Goal: Task Accomplishment & Management: Complete application form

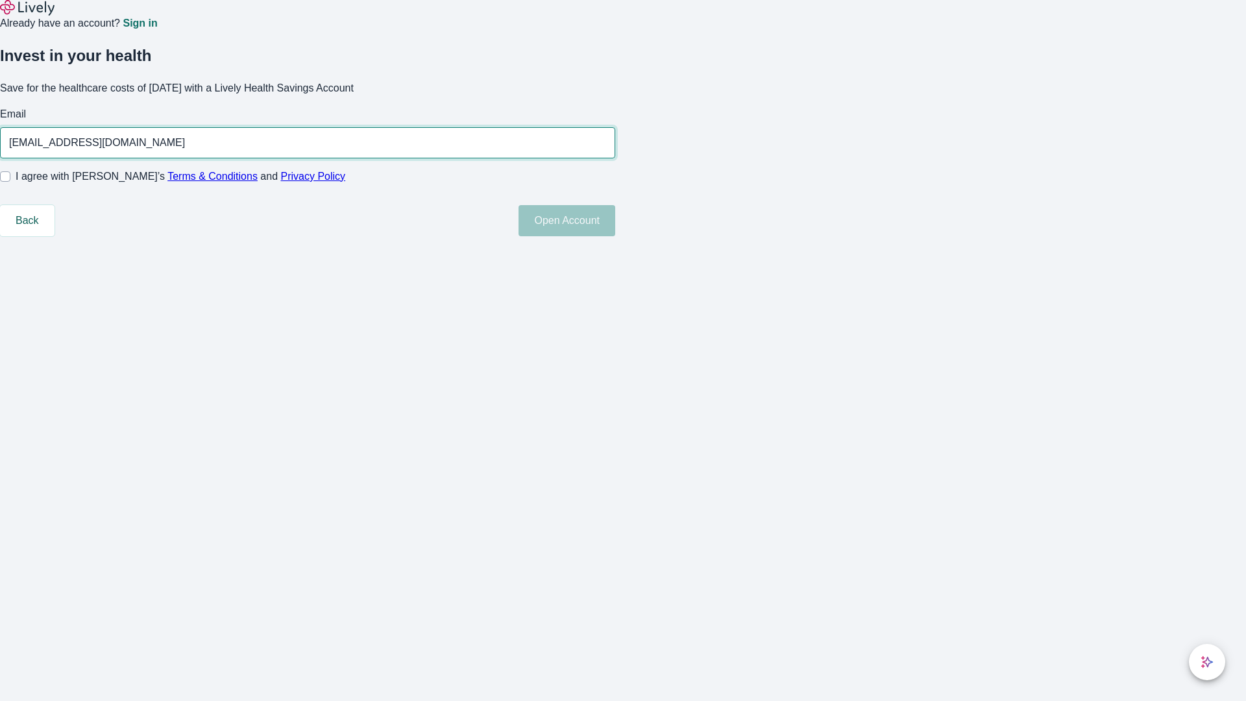
type input "Sasha52250819203733@yahoo.com"
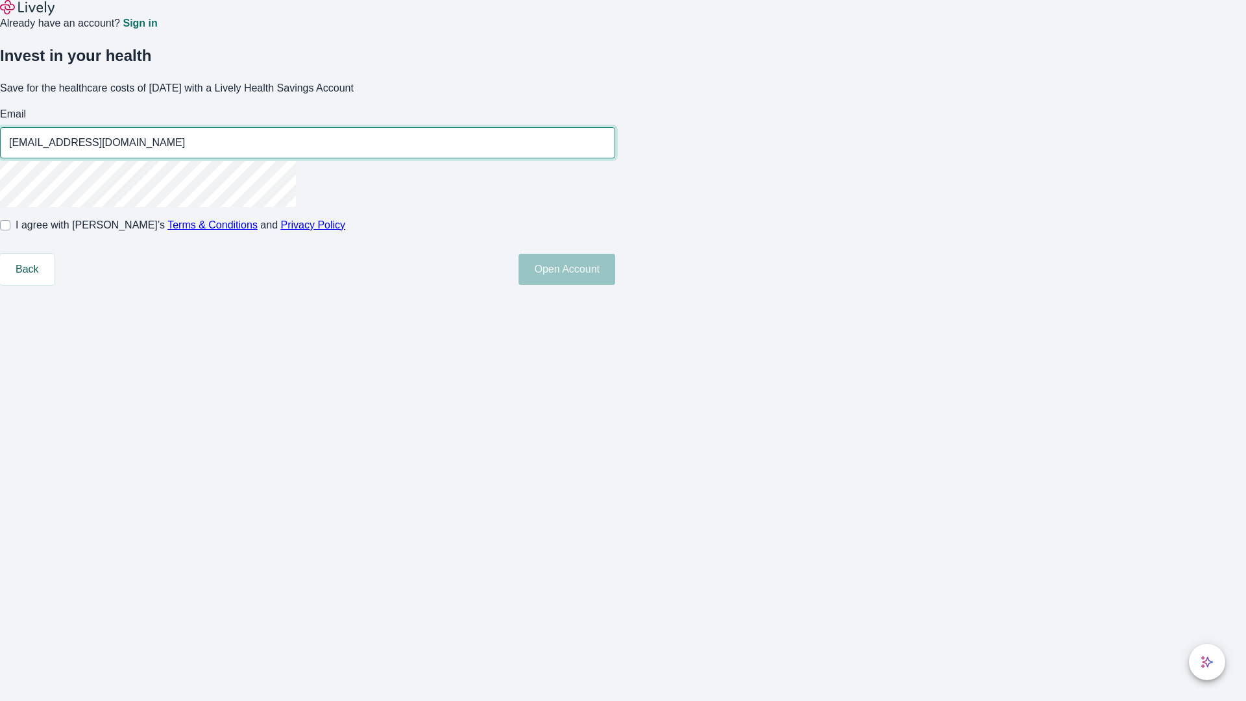
click at [10, 230] on input "I agree with Lively’s Terms & Conditions and Privacy Policy" at bounding box center [5, 225] width 10 height 10
checkbox input "true"
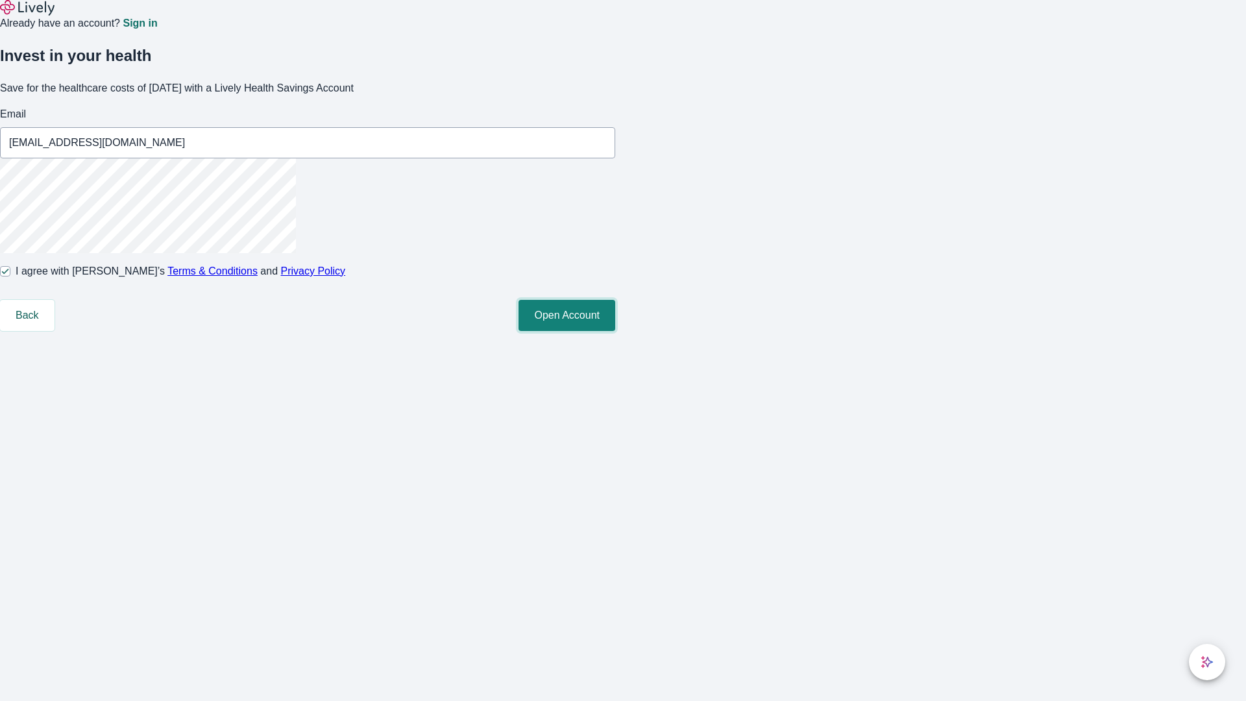
click at [615, 331] on button "Open Account" at bounding box center [567, 315] width 97 height 31
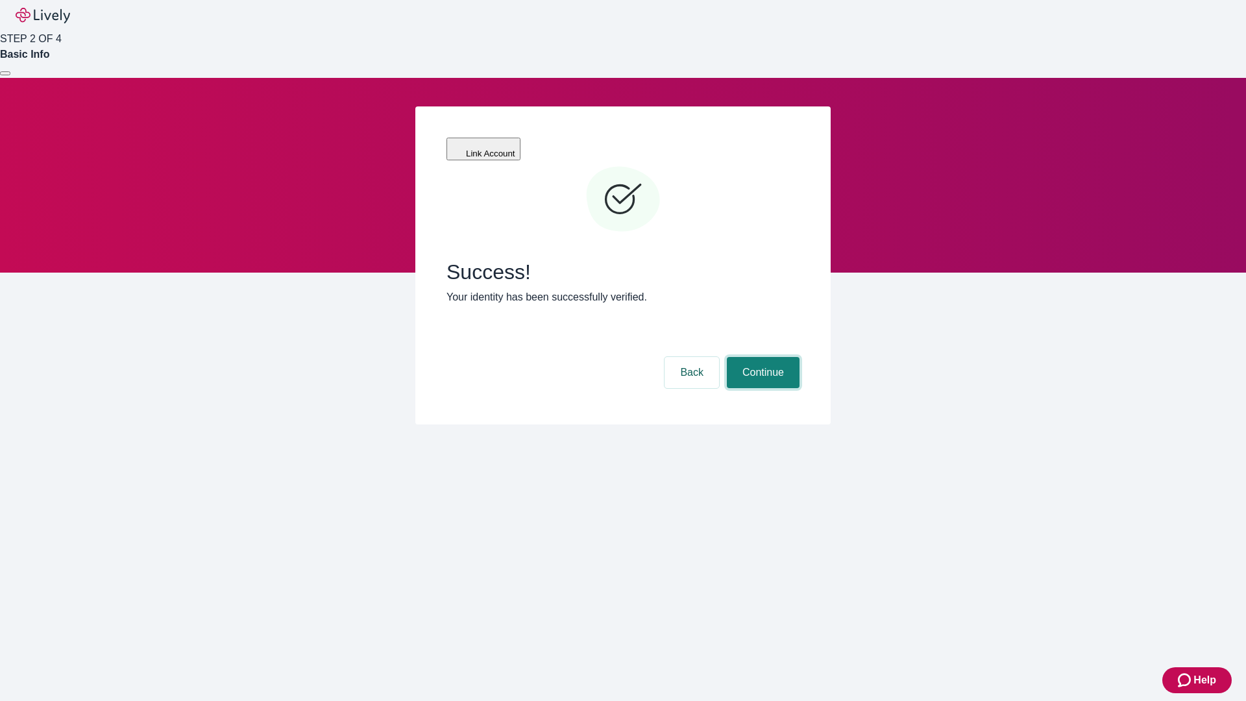
click at [761, 357] on button "Continue" at bounding box center [763, 372] width 73 height 31
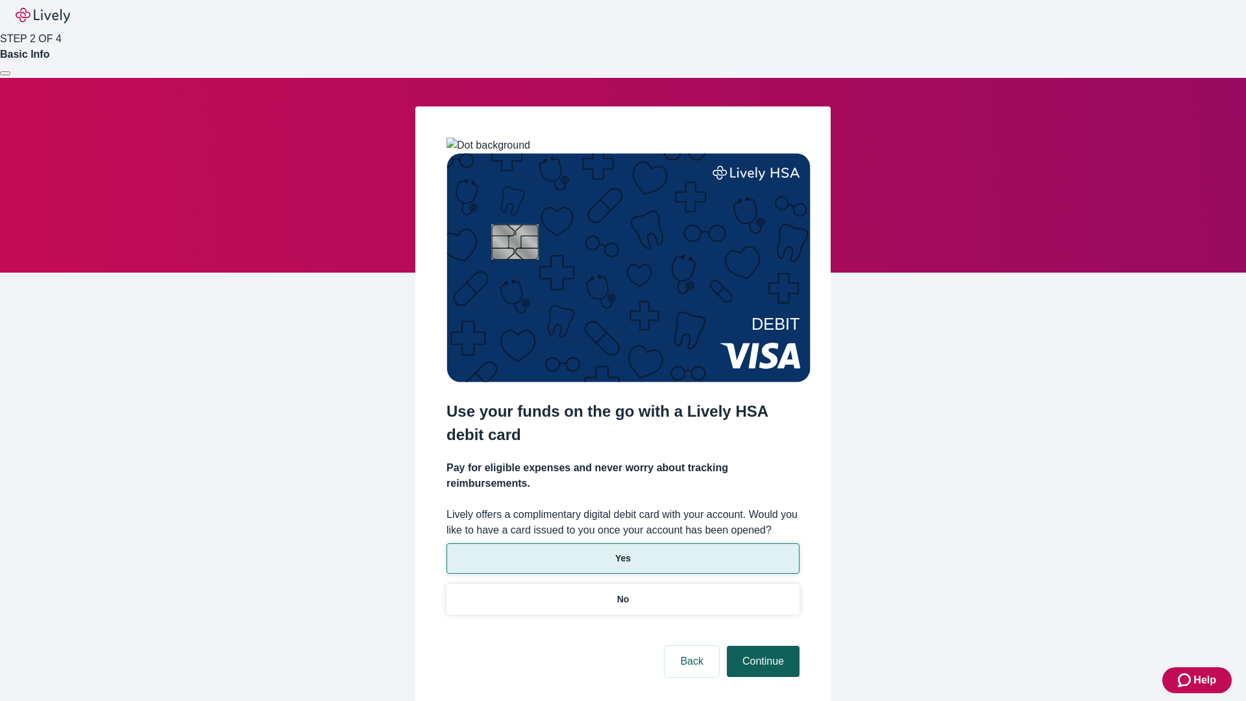
click at [622, 593] on p "No" at bounding box center [623, 600] width 12 height 14
click at [761, 646] on button "Continue" at bounding box center [763, 661] width 73 height 31
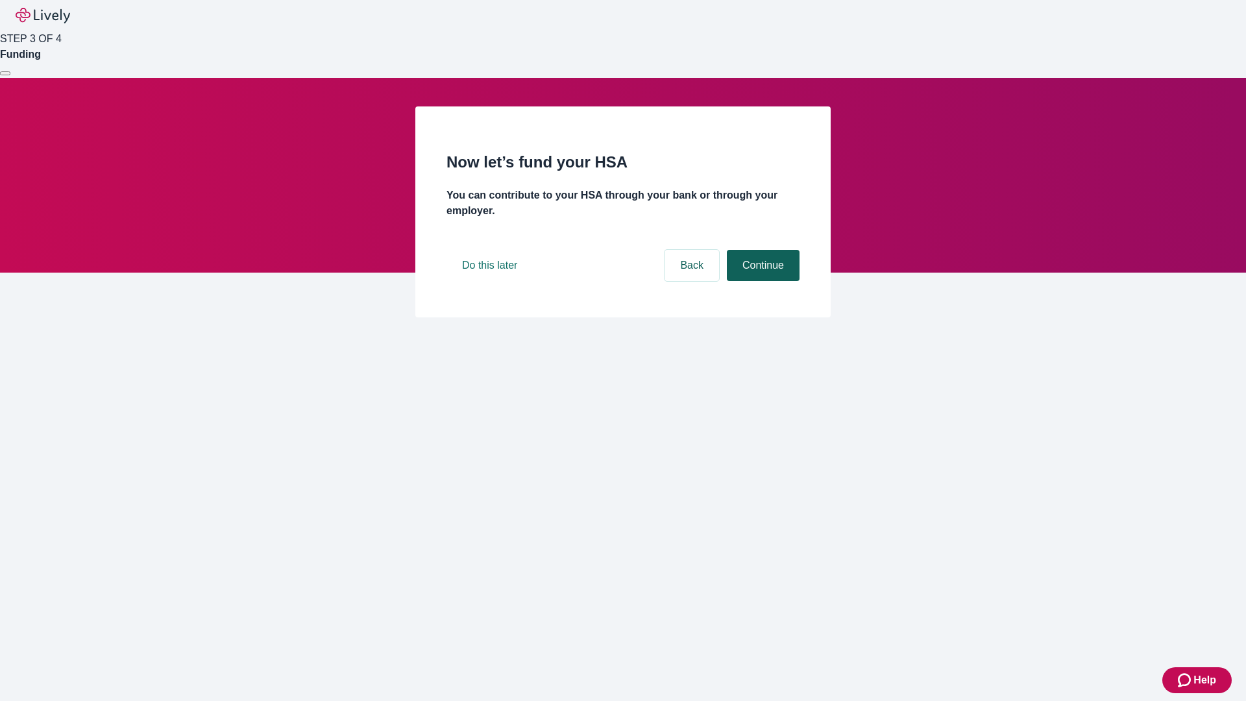
click at [761, 281] on button "Continue" at bounding box center [763, 265] width 73 height 31
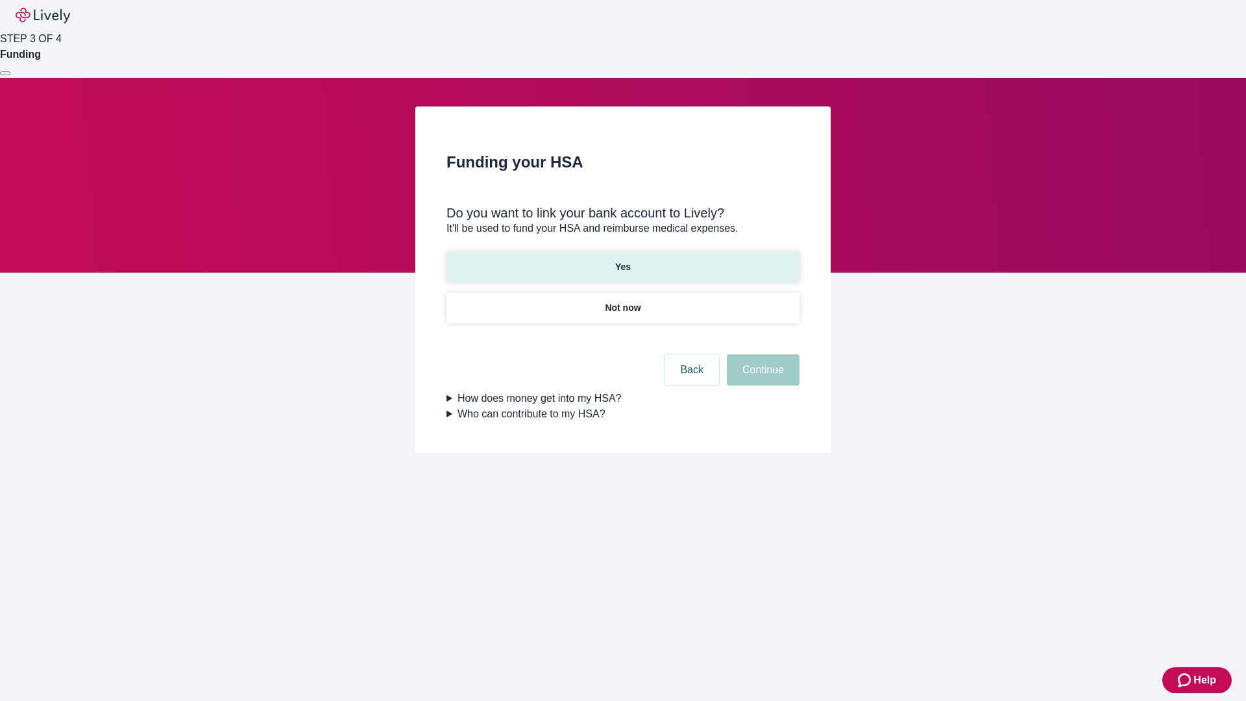
click at [622, 260] on p "Yes" at bounding box center [623, 267] width 16 height 14
click at [761, 354] on button "Continue" at bounding box center [763, 369] width 73 height 31
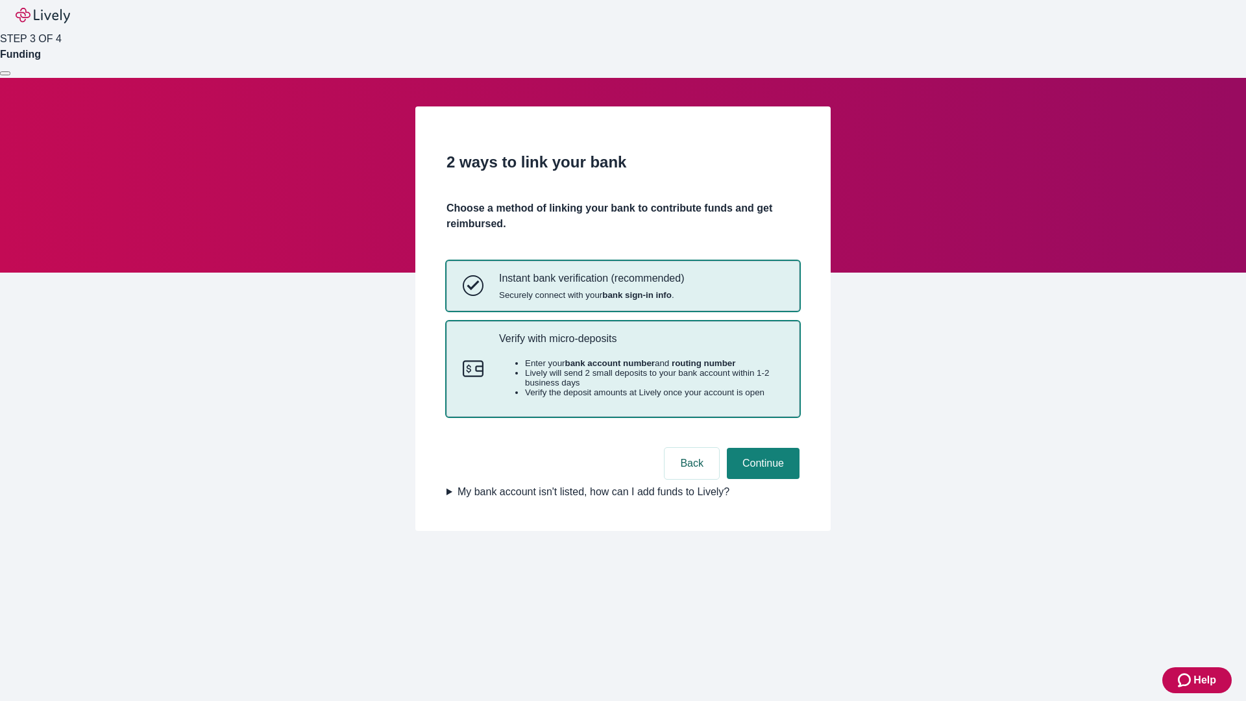
click at [641, 345] on p "Verify with micro-deposits" at bounding box center [641, 338] width 284 height 12
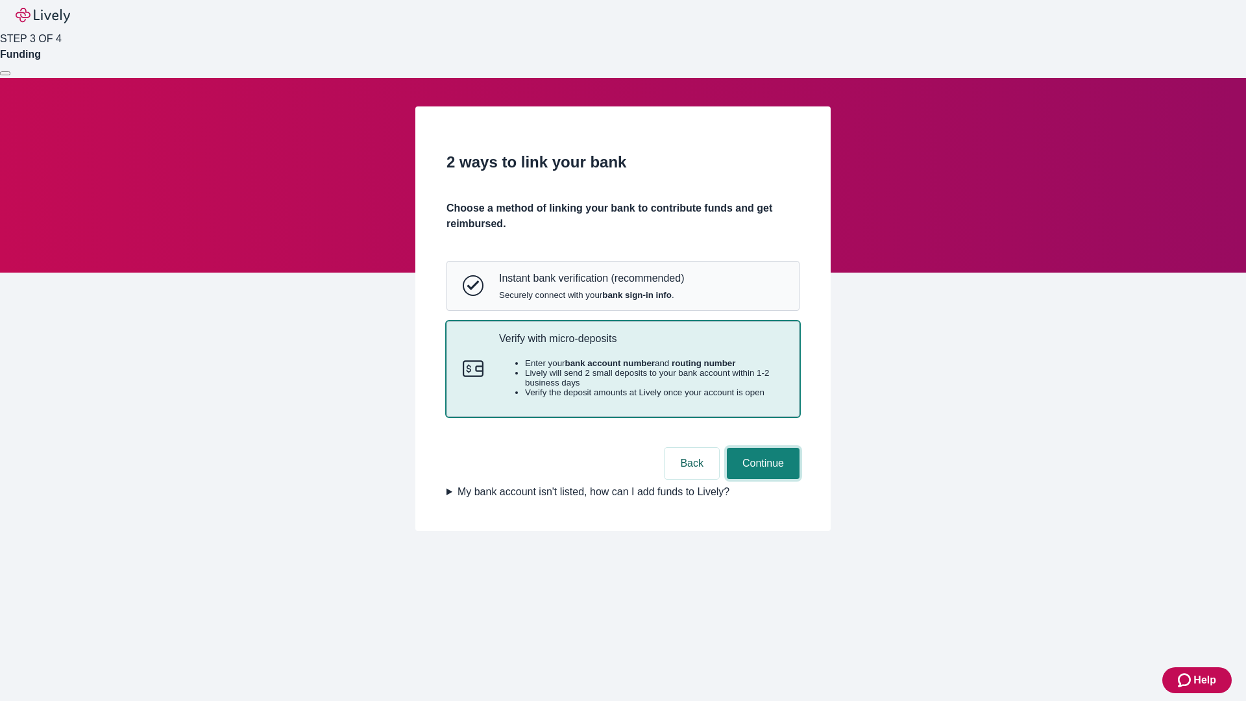
click at [761, 479] on button "Continue" at bounding box center [763, 463] width 73 height 31
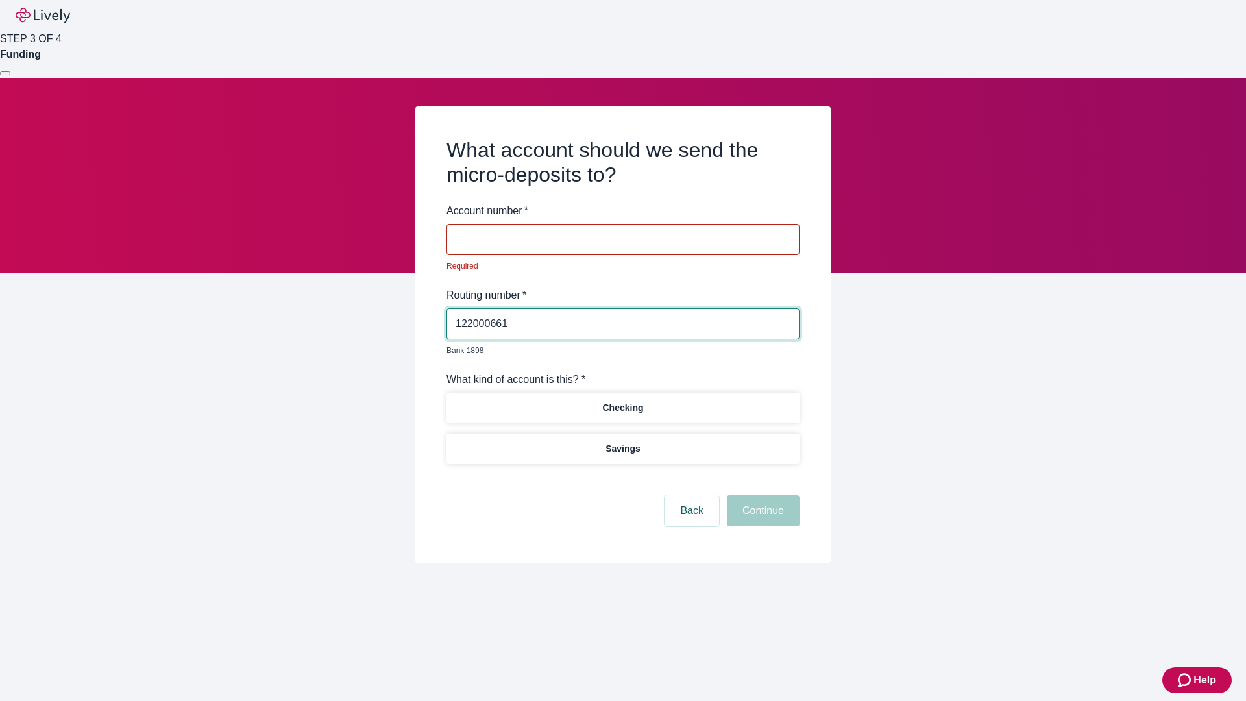
type input "122000661"
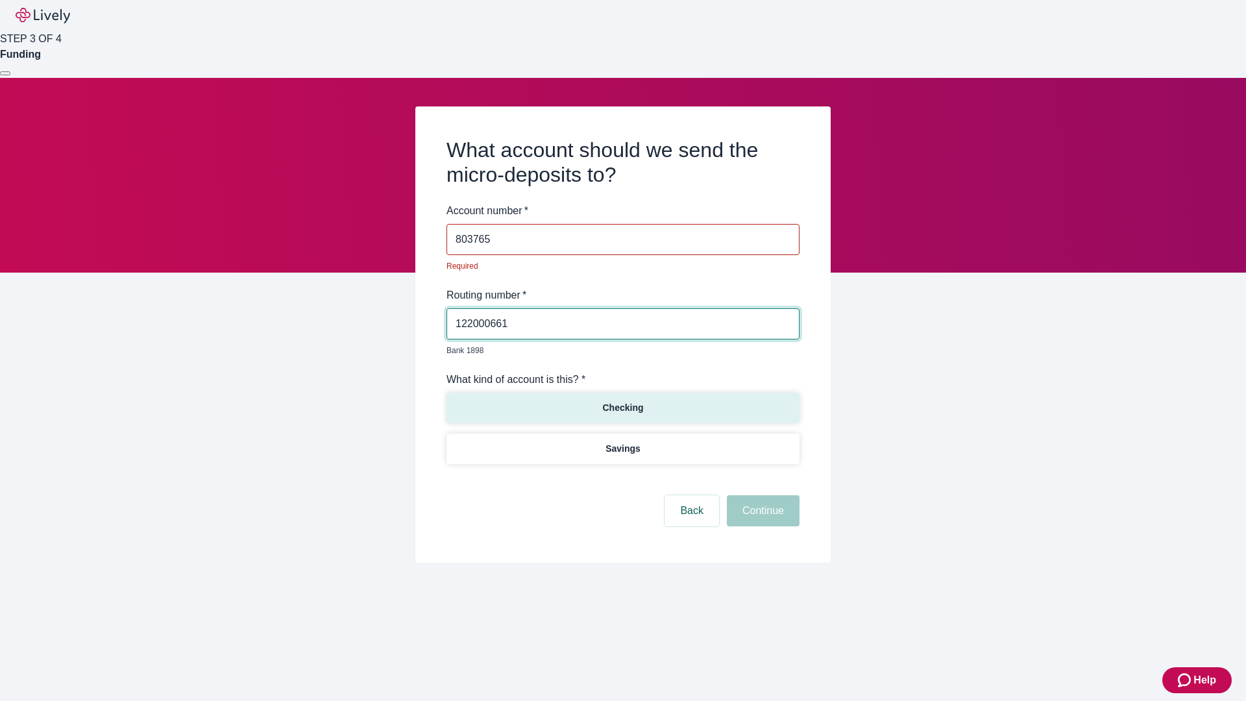
type input "803765"
click at [622, 401] on p "Checking" at bounding box center [622, 408] width 41 height 14
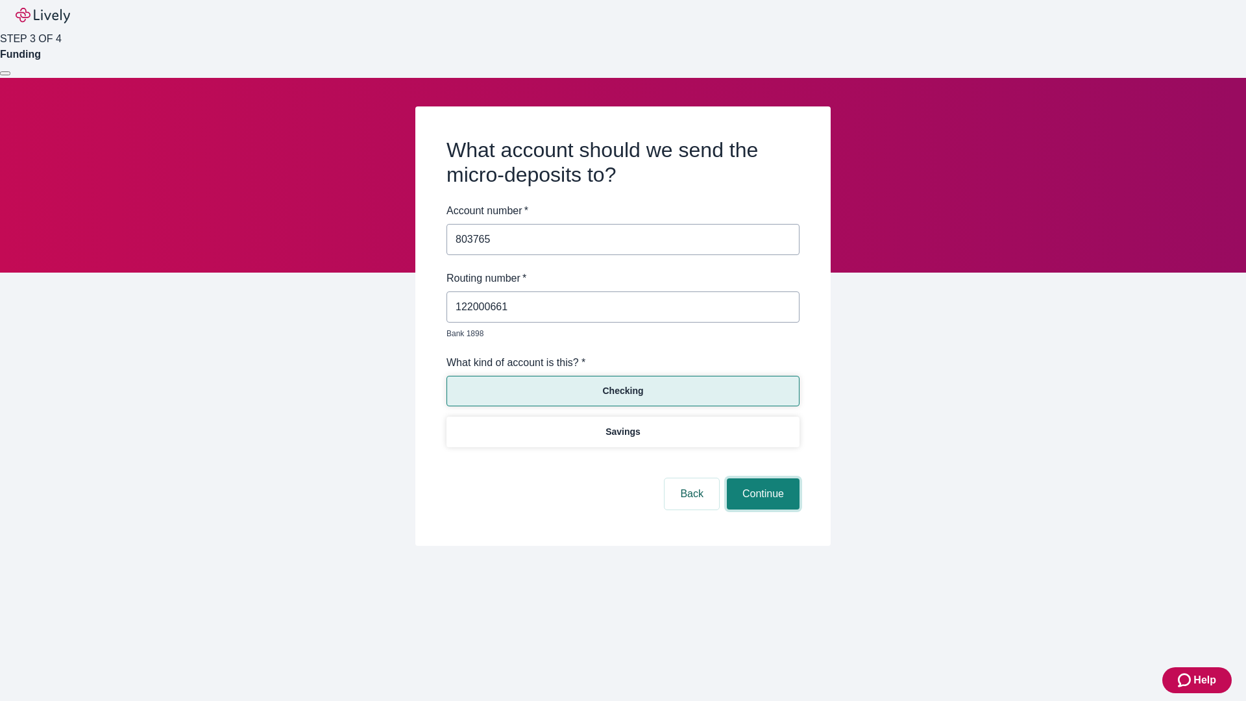
click at [761, 479] on button "Continue" at bounding box center [763, 493] width 73 height 31
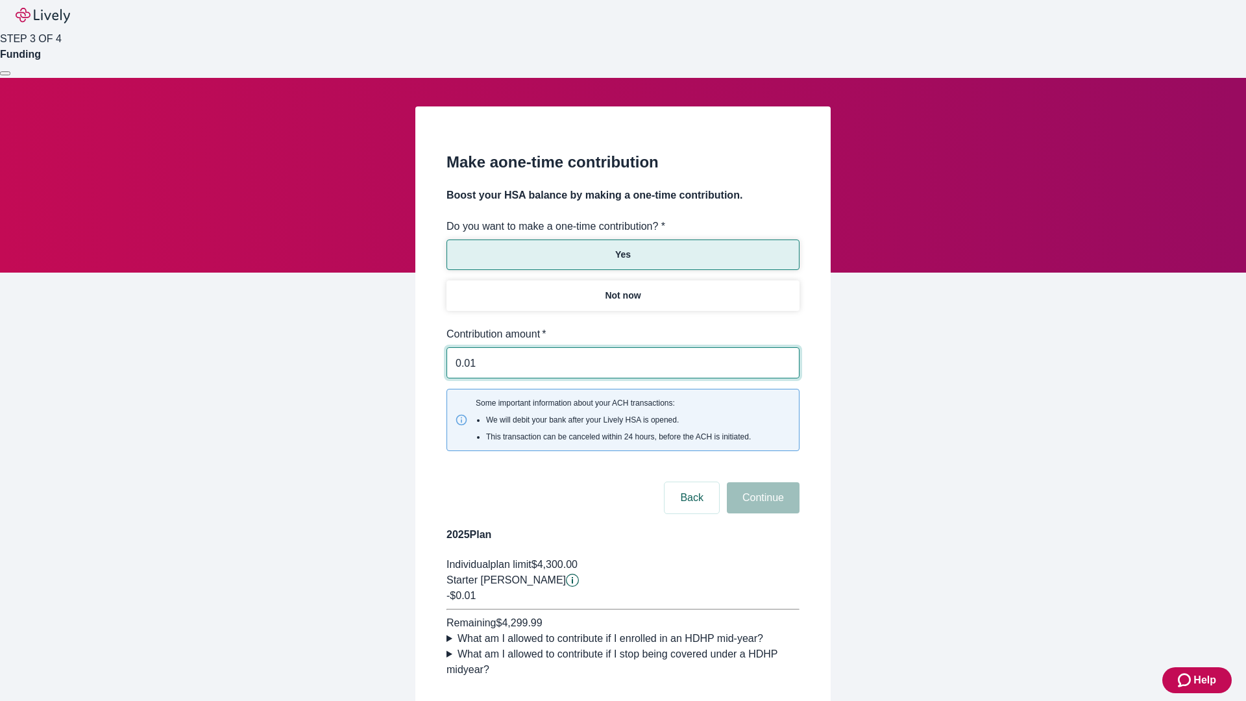
type input "0.01"
click at [761, 482] on button "Continue" at bounding box center [763, 497] width 73 height 31
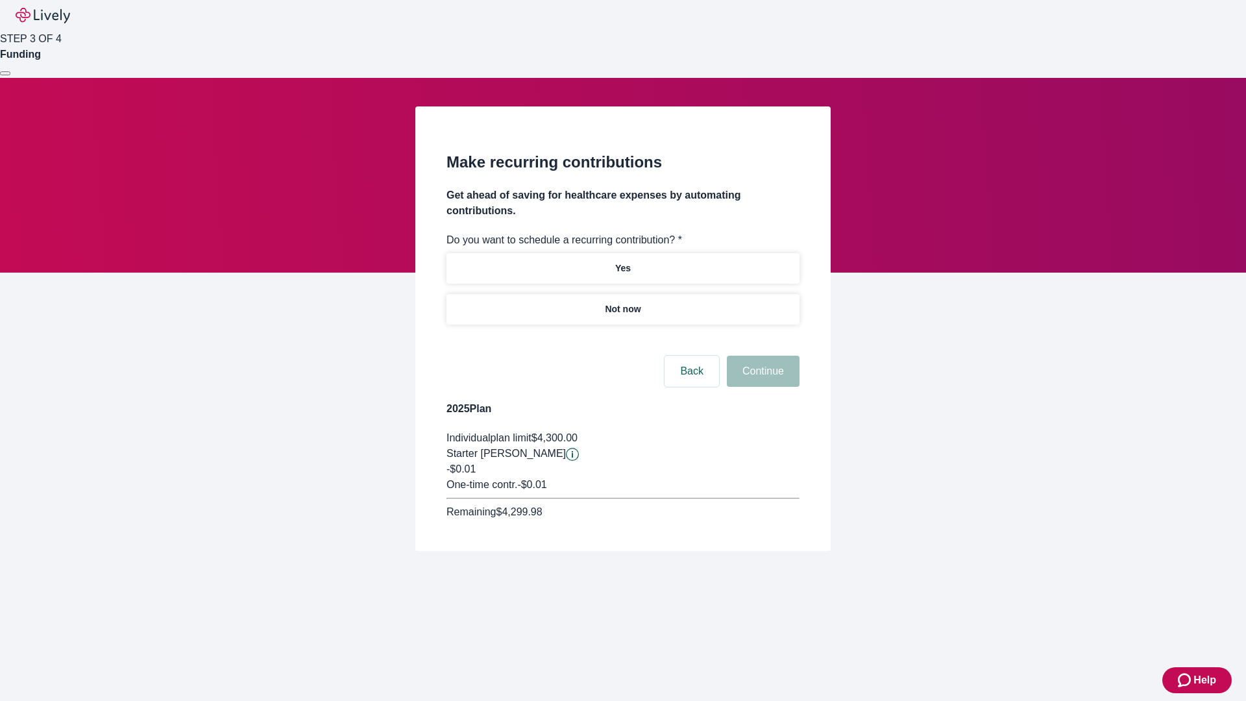
click at [622, 302] on p "Not now" at bounding box center [623, 309] width 36 height 14
click at [761, 356] on button "Continue" at bounding box center [763, 371] width 73 height 31
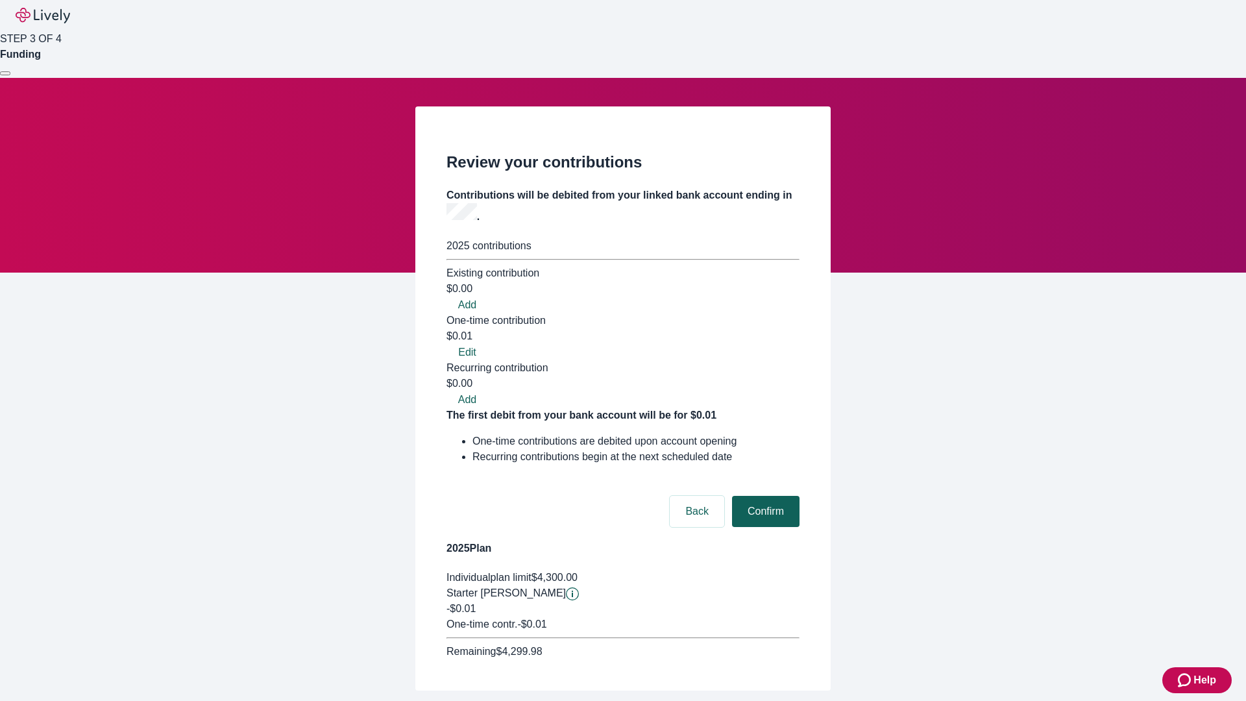
click at [764, 496] on button "Confirm" at bounding box center [765, 511] width 67 height 31
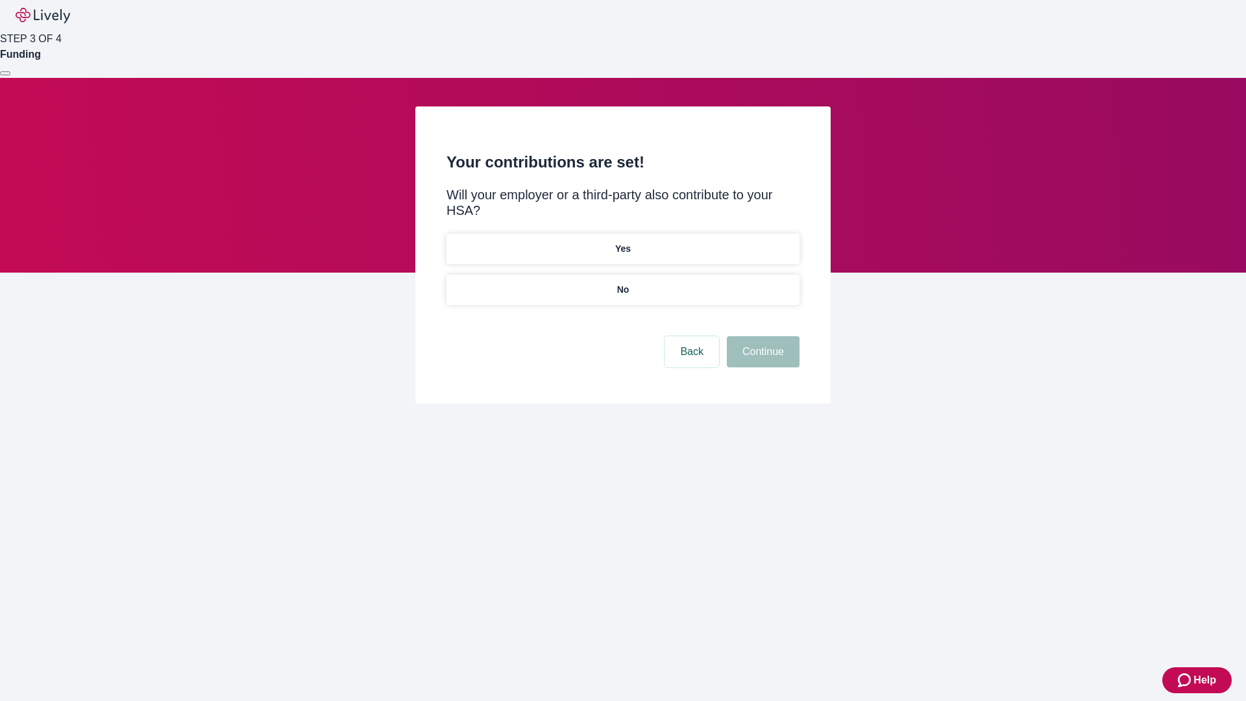
click at [622, 283] on p "No" at bounding box center [623, 290] width 12 height 14
click at [761, 336] on button "Continue" at bounding box center [763, 351] width 73 height 31
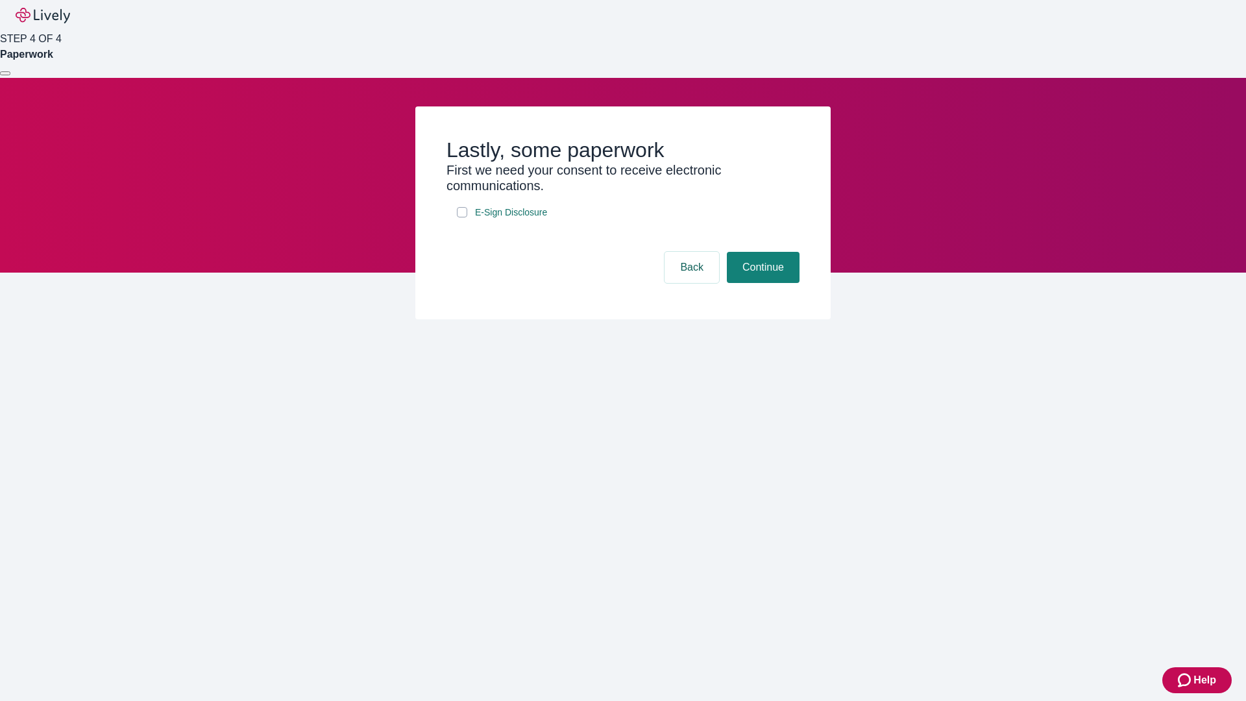
click at [462, 217] on input "E-Sign Disclosure" at bounding box center [462, 212] width 10 height 10
checkbox input "true"
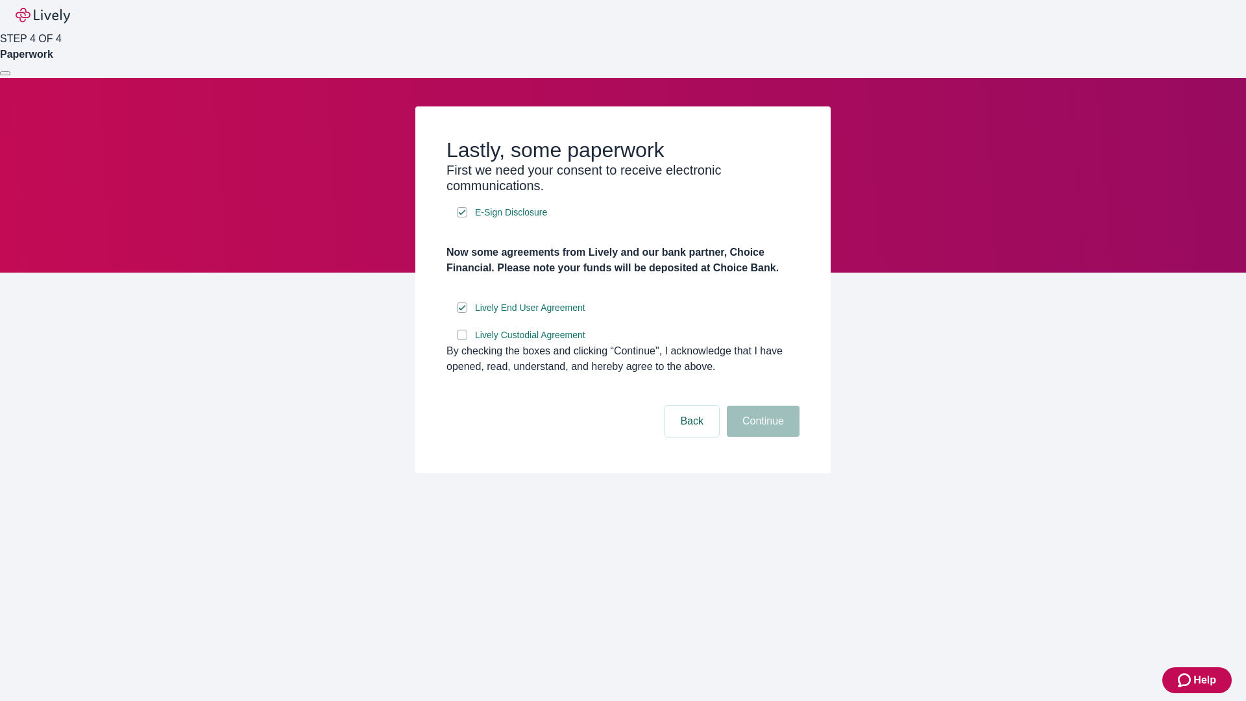
click at [462, 340] on input "Lively Custodial Agreement" at bounding box center [462, 335] width 10 height 10
checkbox input "true"
click at [761, 437] on button "Continue" at bounding box center [763, 421] width 73 height 31
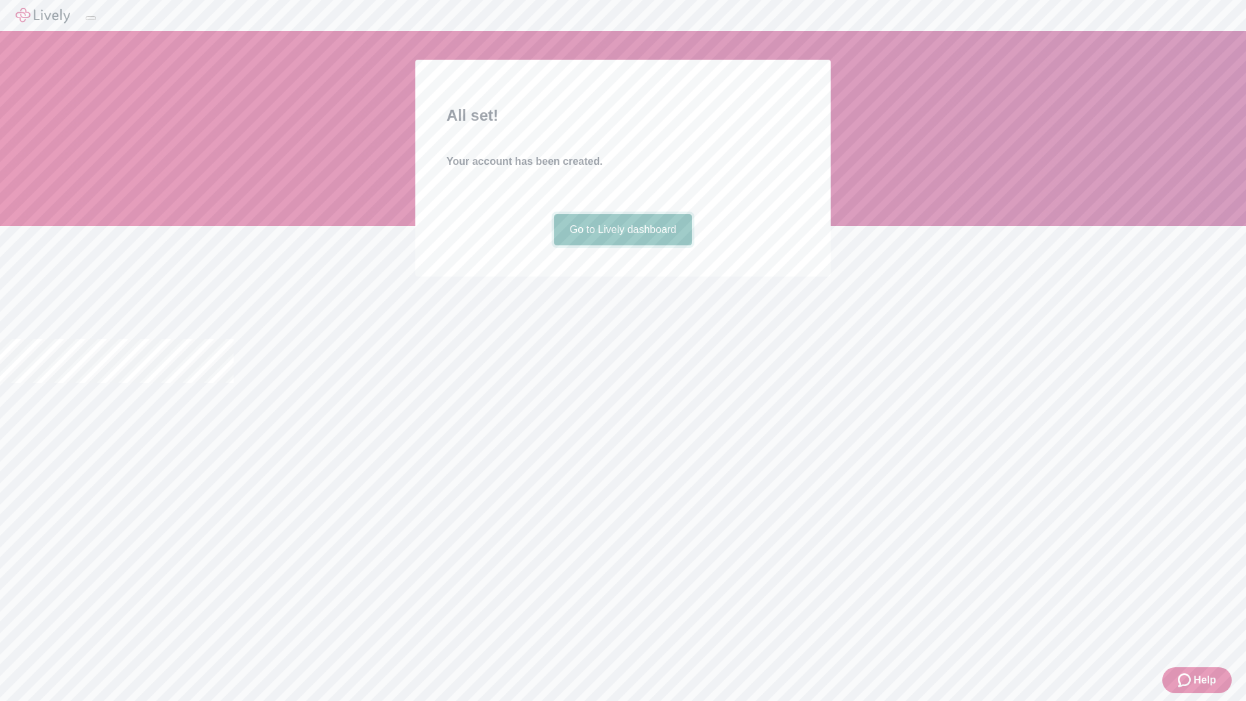
click at [622, 245] on link "Go to Lively dashboard" at bounding box center [623, 229] width 138 height 31
